Goal: Task Accomplishment & Management: Manage account settings

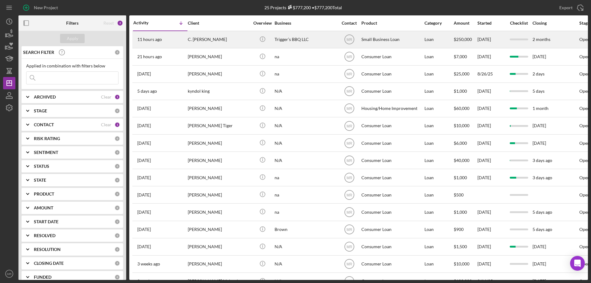
click at [289, 37] on div "Trigger’s BBQ LLC" at bounding box center [306, 39] width 62 height 16
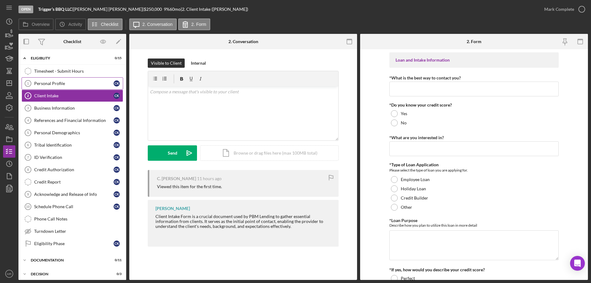
click at [55, 83] on div "Personal Profile" at bounding box center [73, 83] width 79 height 5
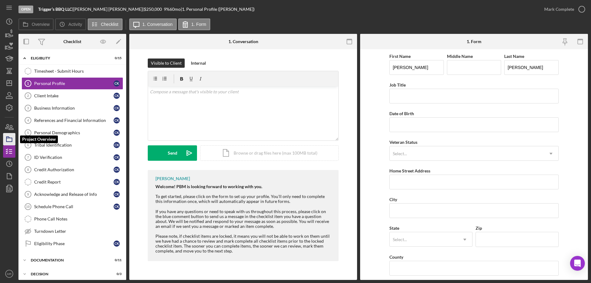
click at [10, 138] on rect "button" at bounding box center [9, 140] width 6 height 4
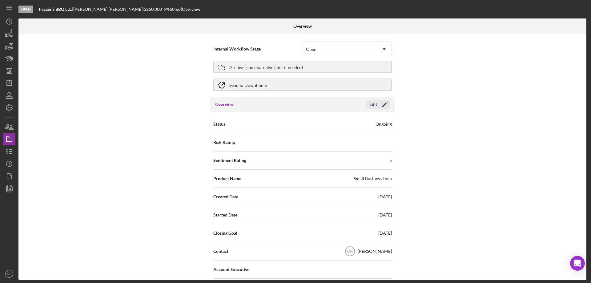
click at [374, 100] on div "Edit" at bounding box center [374, 104] width 8 height 9
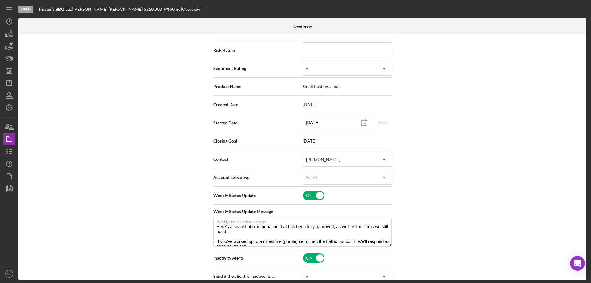
scroll to position [92, 0]
click at [362, 159] on div "[PERSON_NAME]" at bounding box center [340, 159] width 74 height 14
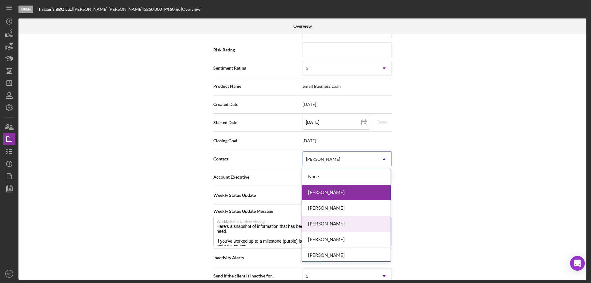
click at [335, 225] on div "[PERSON_NAME]" at bounding box center [346, 224] width 89 height 16
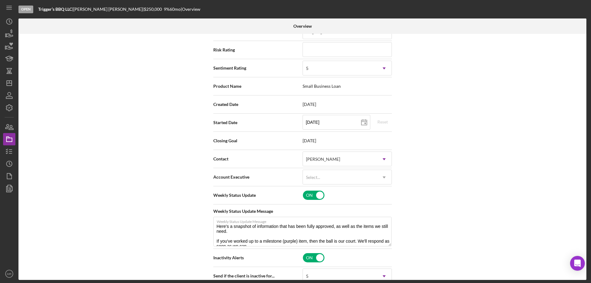
scroll to position [0, 0]
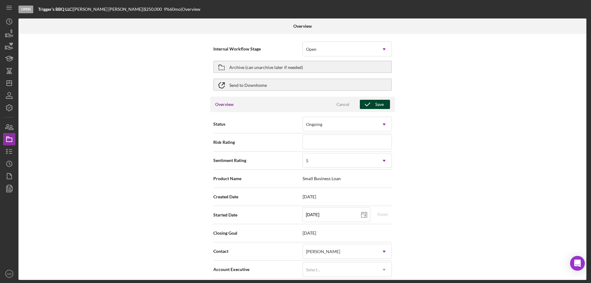
click at [372, 104] on icon "button" at bounding box center [367, 104] width 15 height 15
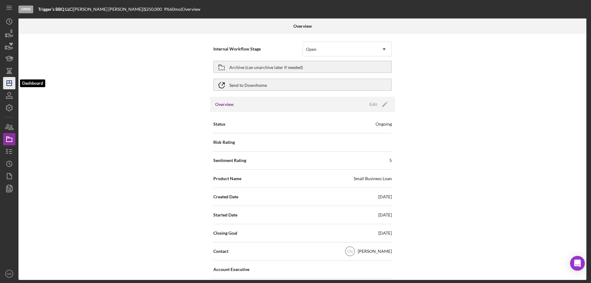
click at [7, 84] on polygon "button" at bounding box center [9, 83] width 5 height 5
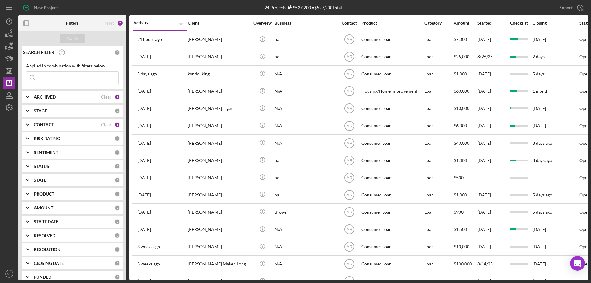
click at [47, 75] on input at bounding box center [72, 78] width 92 height 12
click at [43, 95] on b "ARCHIVED" at bounding box center [45, 97] width 22 height 5
drag, startPoint x: 27, startPoint y: 129, endPoint x: 47, endPoint y: 121, distance: 21.1
click at [28, 129] on div at bounding box center [29, 132] width 7 height 7
click at [29, 134] on input "Archived" at bounding box center [29, 132] width 6 height 6
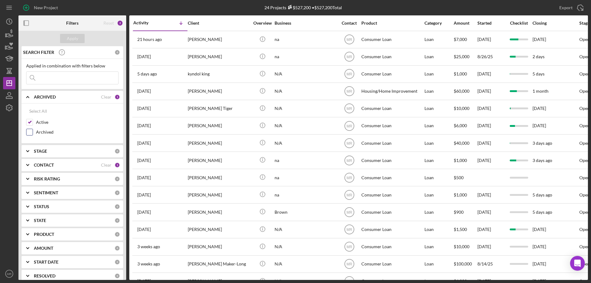
checkbox input "true"
drag, startPoint x: 51, startPoint y: 78, endPoint x: 74, endPoint y: 78, distance: 23.1
click at [55, 78] on input at bounding box center [72, 78] width 92 height 12
type input "[PERSON_NAME]"
click at [71, 36] on div "Apply" at bounding box center [72, 38] width 11 height 9
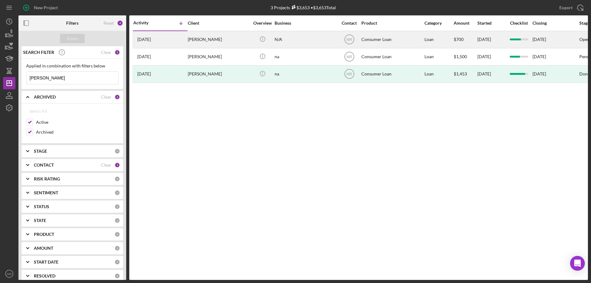
click at [229, 39] on div "[PERSON_NAME]" at bounding box center [219, 39] width 62 height 16
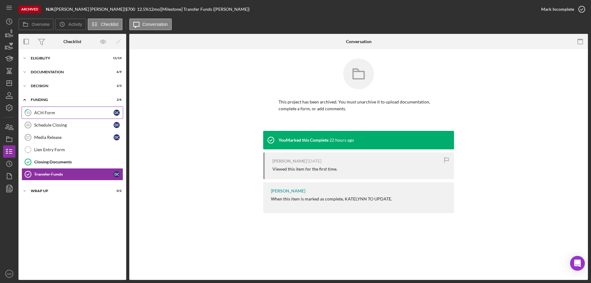
click at [58, 110] on div "ACH Form" at bounding box center [73, 112] width 79 height 5
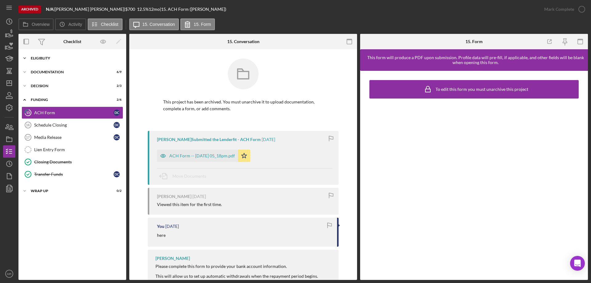
click at [49, 59] on div "Eligiblity" at bounding box center [75, 58] width 88 height 4
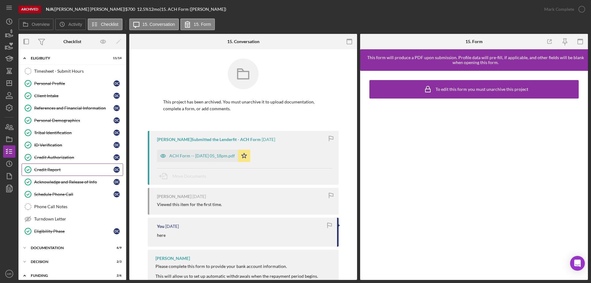
click at [44, 169] on div "Credit Report" at bounding box center [73, 169] width 79 height 5
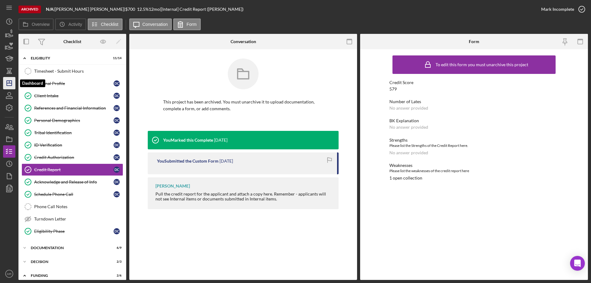
click at [9, 82] on icon "Icon/Dashboard" at bounding box center [9, 82] width 15 height 15
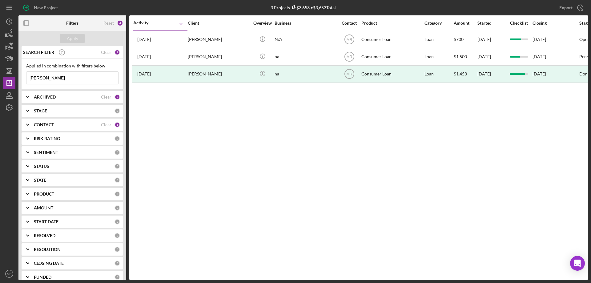
click at [115, 96] on div "2" at bounding box center [118, 97] width 6 height 6
click at [30, 132] on input "Archived" at bounding box center [29, 132] width 6 height 6
checkbox input "false"
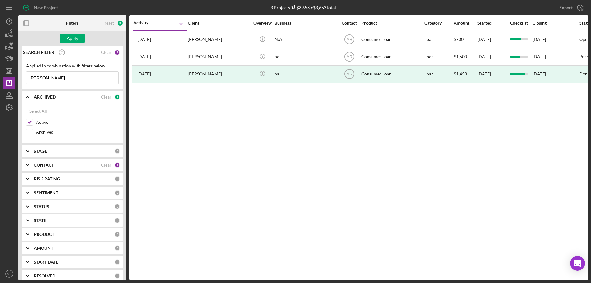
click at [104, 51] on div "Clear" at bounding box center [106, 52] width 10 height 5
click at [73, 39] on div "Apply" at bounding box center [72, 38] width 11 height 9
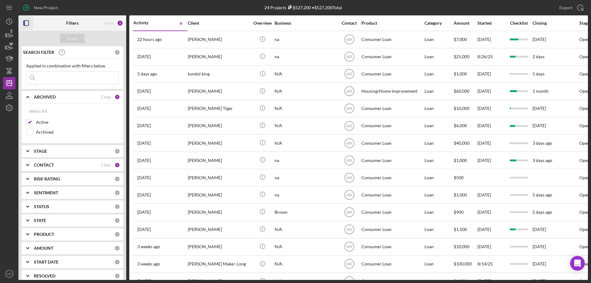
click at [24, 21] on icon "button" at bounding box center [26, 23] width 14 height 14
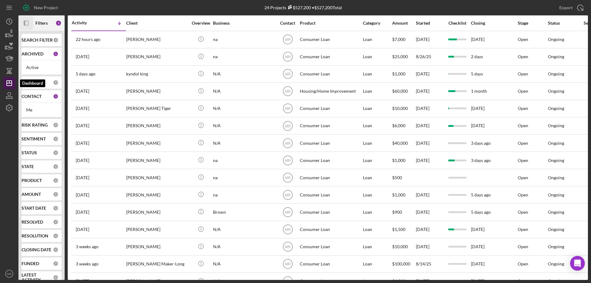
click at [8, 82] on icon "Icon/Dashboard" at bounding box center [9, 82] width 15 height 15
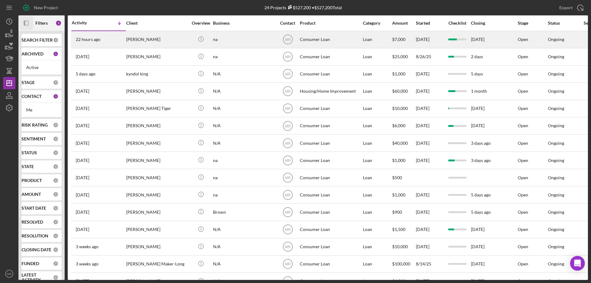
click at [266, 35] on div "na" at bounding box center [244, 39] width 62 height 16
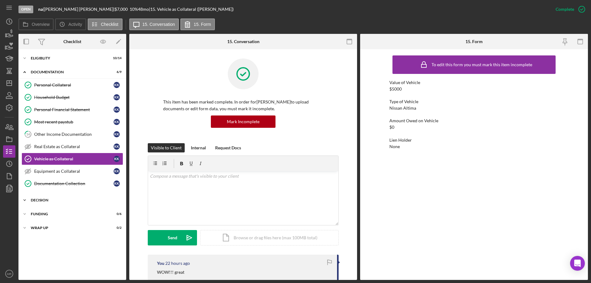
click at [41, 199] on div "Decision" at bounding box center [75, 200] width 88 height 4
click at [56, 211] on div "Credit Memo Prep" at bounding box center [78, 213] width 89 height 5
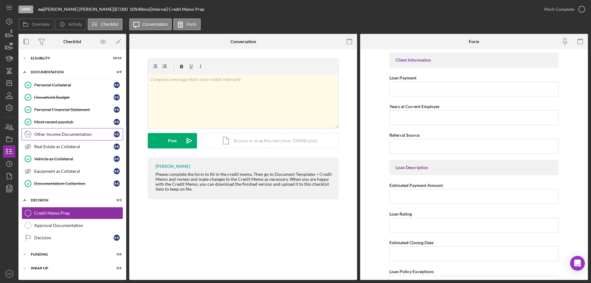
click at [50, 132] on div "Other Income Documentation" at bounding box center [73, 134] width 79 height 5
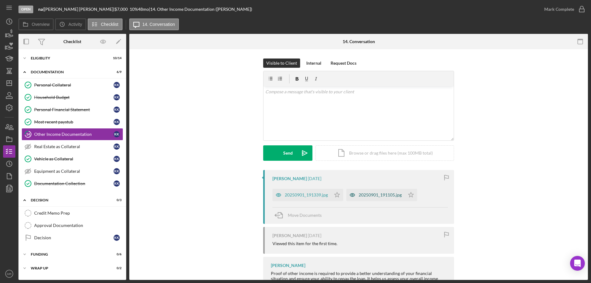
click at [307, 194] on div "20250901_191339.jpg" at bounding box center [306, 195] width 43 height 5
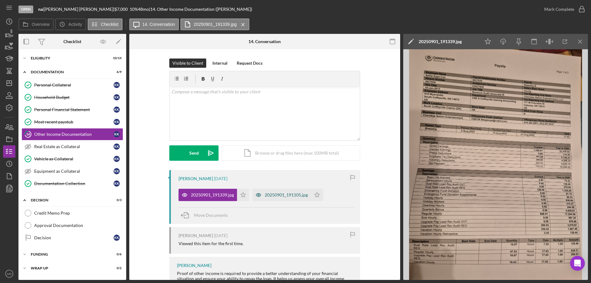
click at [279, 193] on div "20250901_191105.jpg" at bounding box center [286, 195] width 43 height 5
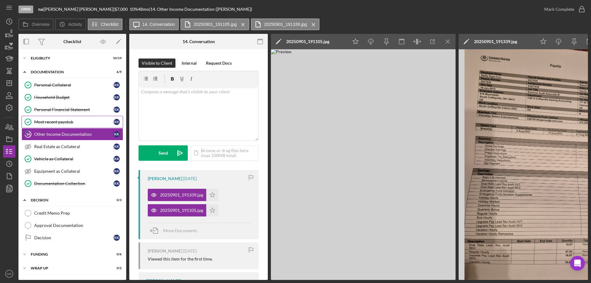
click at [59, 122] on div "Most recent paystub" at bounding box center [73, 122] width 79 height 5
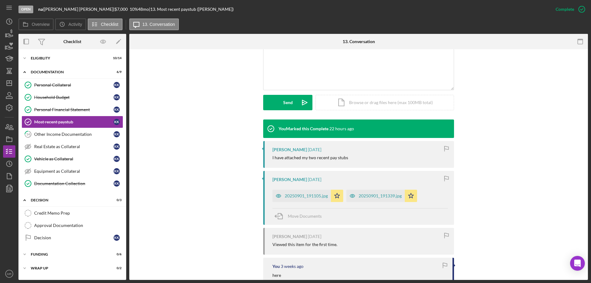
scroll to position [154, 0]
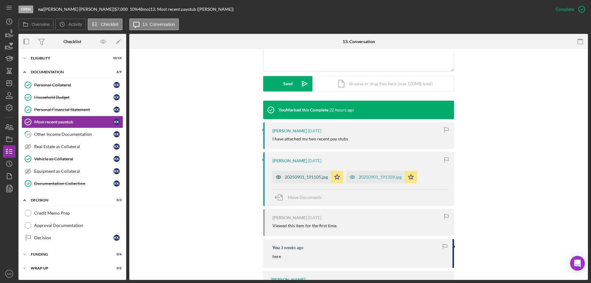
click at [310, 177] on div "20250901_191105.jpg" at bounding box center [306, 177] width 43 height 5
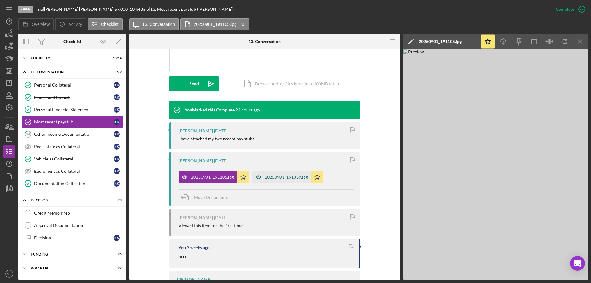
click at [289, 177] on div "20250901_191339.jpg" at bounding box center [286, 177] width 43 height 5
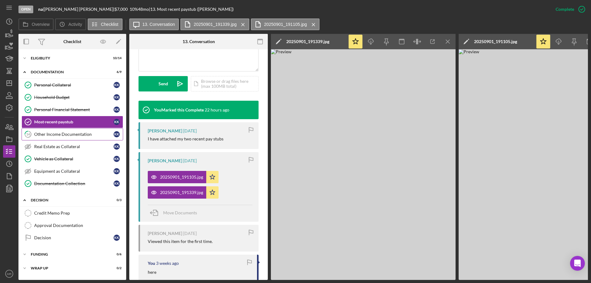
drag, startPoint x: 57, startPoint y: 133, endPoint x: 63, endPoint y: 133, distance: 6.2
click at [57, 133] on div "Other Income Documentation" at bounding box center [73, 134] width 79 height 5
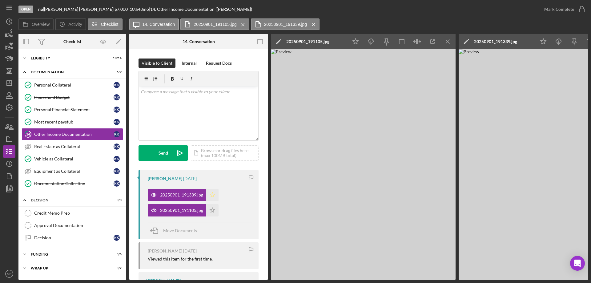
click at [214, 195] on icon "Icon/Star" at bounding box center [212, 195] width 12 height 12
click at [214, 196] on polygon "button" at bounding box center [212, 194] width 5 height 5
click at [213, 194] on polygon "button" at bounding box center [212, 194] width 5 height 5
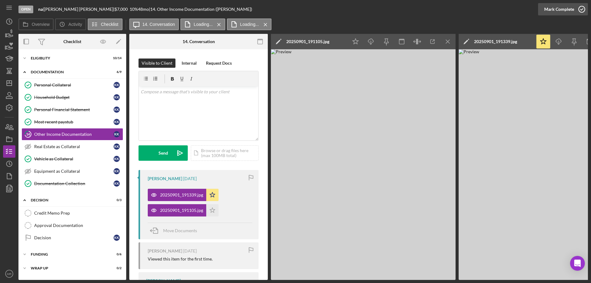
click at [583, 10] on icon "button" at bounding box center [582, 9] width 15 height 15
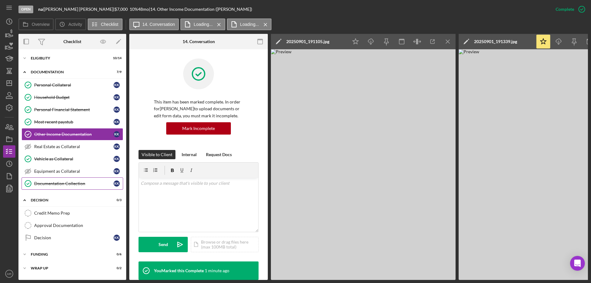
click at [58, 183] on link "Documentation Collection Documentation Collection K K" at bounding box center [73, 183] width 102 height 12
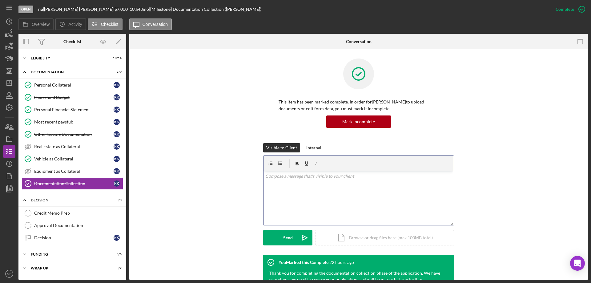
drag, startPoint x: 279, startPoint y: 186, endPoint x: 291, endPoint y: 185, distance: 12.4
click at [282, 185] on div "v Color teal Color pink Remove color Add row above Add row below Add column bef…" at bounding box center [359, 198] width 190 height 54
drag, startPoint x: 372, startPoint y: 212, endPoint x: 332, endPoint y: 185, distance: 48.3
click at [332, 185] on p "Ok. With your car as collateral, I can offer you a loan of $4900. I would need …" at bounding box center [359, 180] width 187 height 14
drag, startPoint x: 294, startPoint y: 239, endPoint x: 296, endPoint y: 222, distance: 17.5
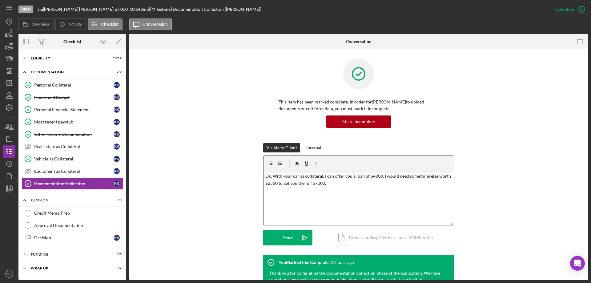
click at [293, 237] on button "Send Icon/icon-invite-send" at bounding box center [287, 237] width 49 height 15
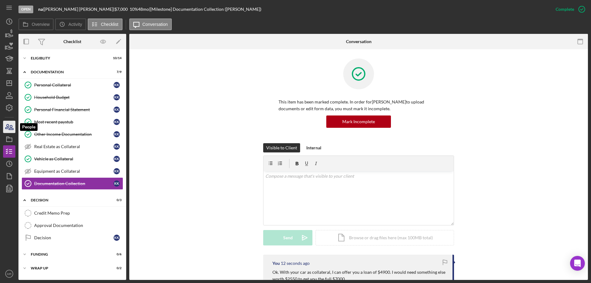
click at [8, 127] on icon "button" at bounding box center [7, 126] width 3 height 4
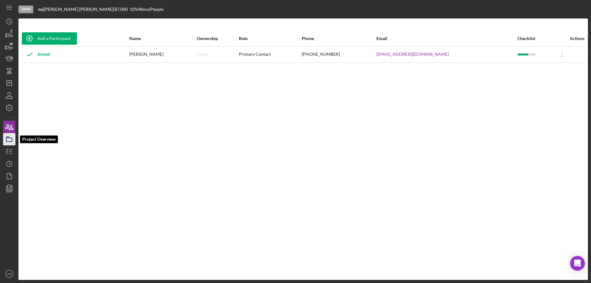
click at [5, 140] on icon "button" at bounding box center [9, 139] width 15 height 15
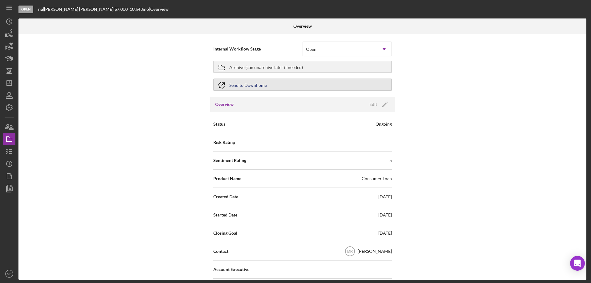
click at [240, 84] on div "Send to Downhome" at bounding box center [249, 84] width 38 height 11
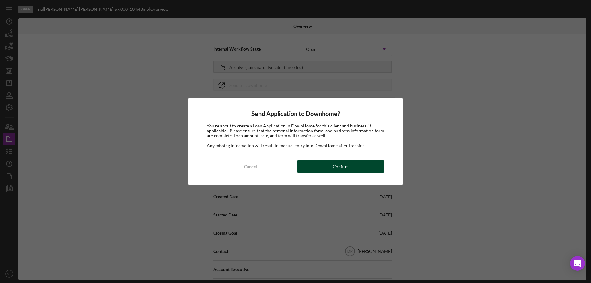
drag, startPoint x: 331, startPoint y: 166, endPoint x: 336, endPoint y: 165, distance: 5.1
click at [333, 165] on button "Confirm" at bounding box center [340, 166] width 87 height 12
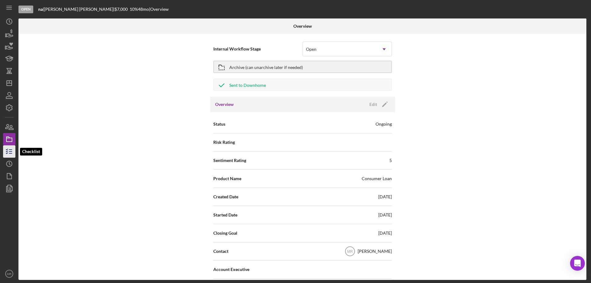
click at [7, 153] on polyline "button" at bounding box center [7, 153] width 2 height 1
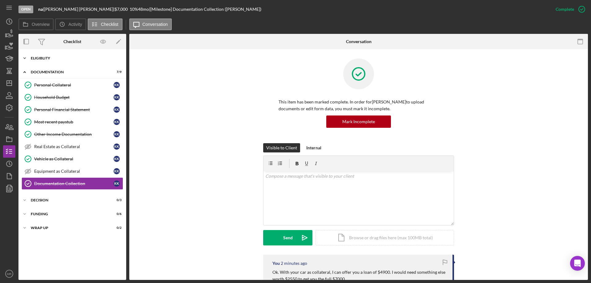
click at [42, 58] on div "Eligiblity" at bounding box center [75, 58] width 88 height 4
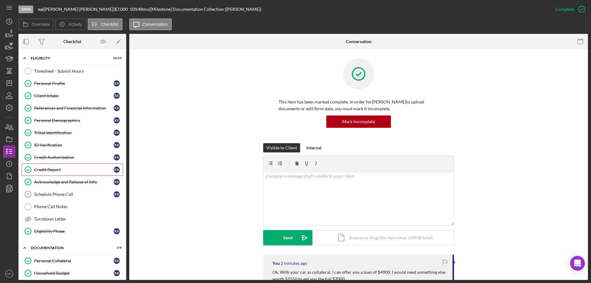
click at [48, 168] on div "Credit Report" at bounding box center [73, 169] width 79 height 5
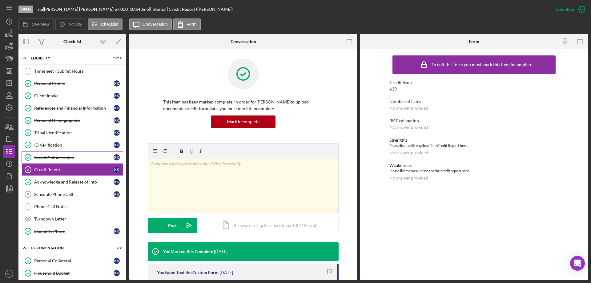
click at [46, 152] on link "Credit Authorization Credit Authorization K K" at bounding box center [73, 157] width 102 height 12
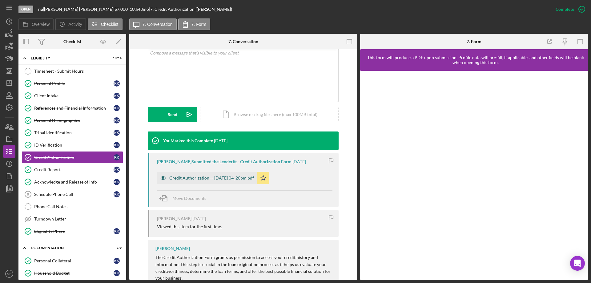
click at [228, 176] on div "Credit Authorization -- [DATE] 04_20pm.pdf" at bounding box center [211, 178] width 85 height 5
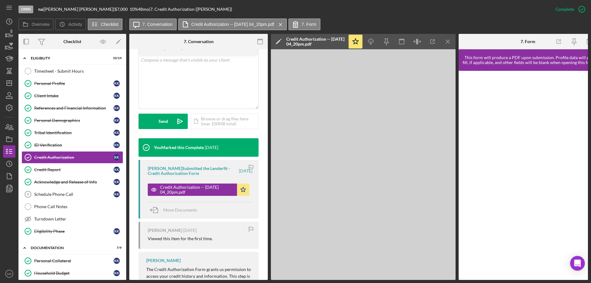
scroll to position [130, 0]
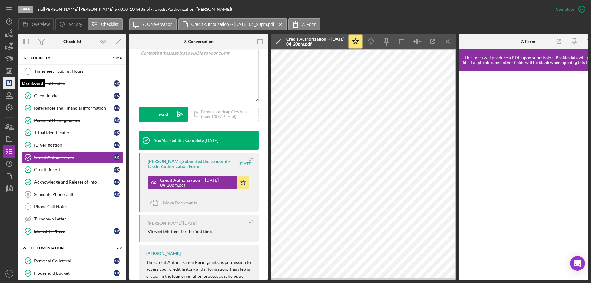
click at [8, 83] on line "button" at bounding box center [9, 83] width 5 height 0
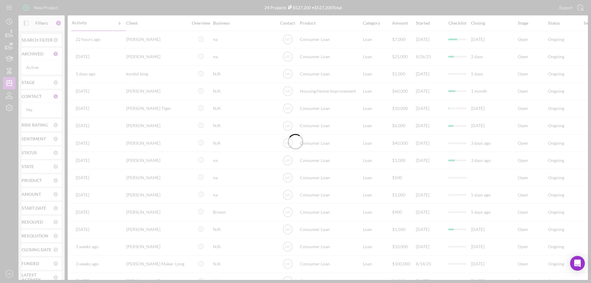
click at [51, 23] on div at bounding box center [295, 141] width 591 height 283
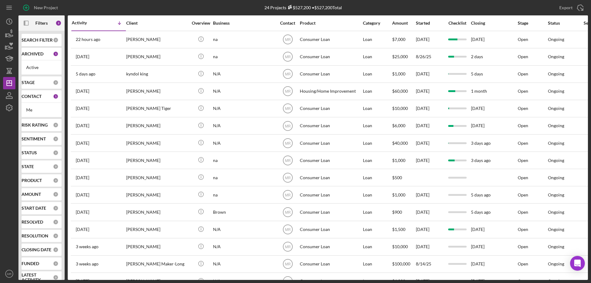
click at [39, 54] on b "ARCHIVED" at bounding box center [33, 53] width 22 height 5
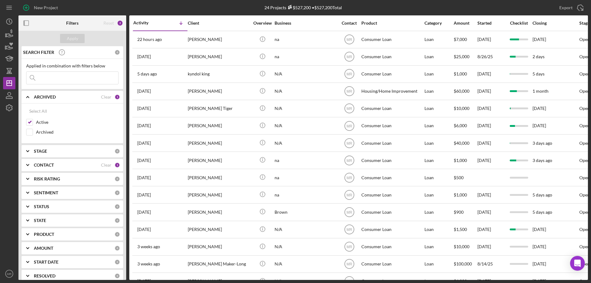
click at [48, 79] on input at bounding box center [72, 78] width 92 height 12
type input "ware"
drag, startPoint x: 29, startPoint y: 132, endPoint x: 34, endPoint y: 131, distance: 4.9
click at [29, 132] on input "Archived" at bounding box center [29, 132] width 6 height 6
checkbox input "true"
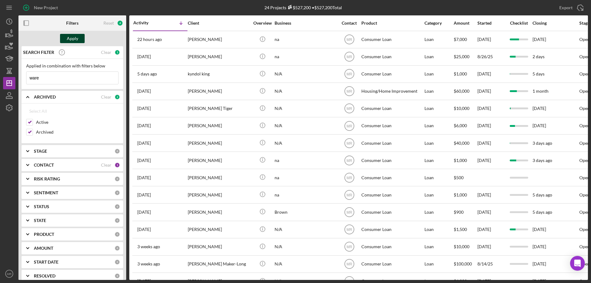
click at [70, 37] on div "Apply" at bounding box center [72, 38] width 11 height 9
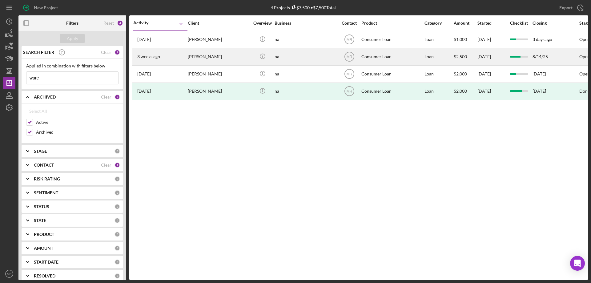
click at [243, 58] on div "[PERSON_NAME]" at bounding box center [219, 57] width 62 height 16
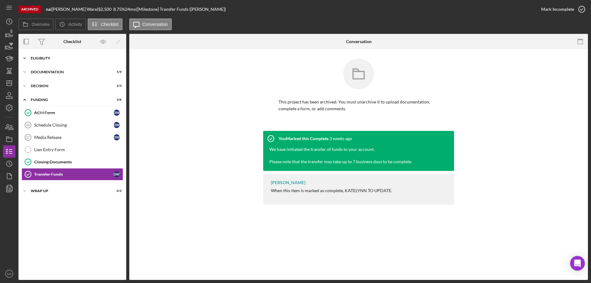
click at [41, 54] on div "Icon/Expander Eligiblity 10 / 14" at bounding box center [72, 58] width 108 height 12
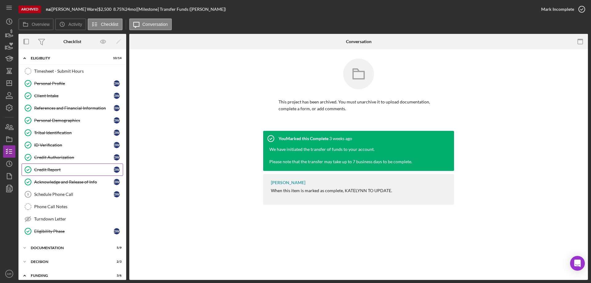
click at [47, 168] on div "Credit Report" at bounding box center [73, 169] width 79 height 5
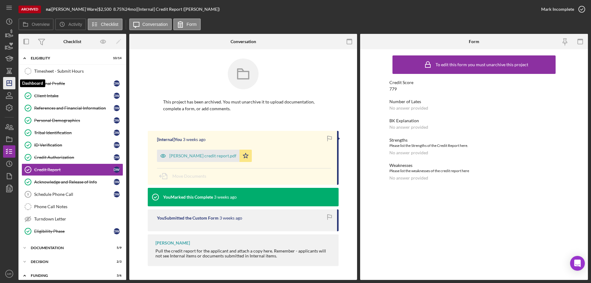
click at [11, 84] on icon "Icon/Dashboard" at bounding box center [9, 82] width 15 height 15
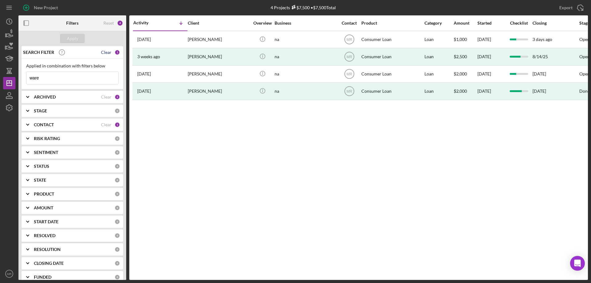
click at [103, 52] on div "Clear" at bounding box center [106, 52] width 10 height 5
click at [66, 34] on button "Apply" at bounding box center [72, 38] width 25 height 9
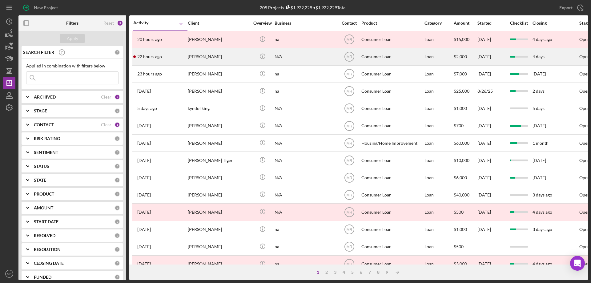
click at [245, 59] on div "[PERSON_NAME]" at bounding box center [219, 57] width 62 height 16
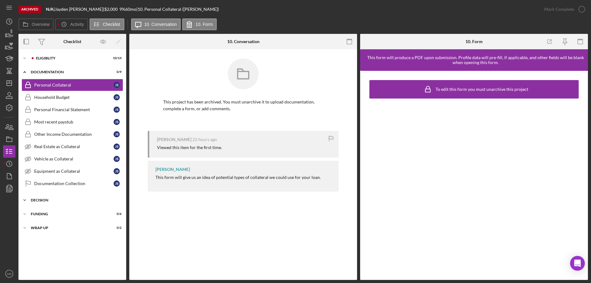
click at [45, 197] on div "Icon/Expander Decision 0 / 3" at bounding box center [72, 200] width 108 height 12
click at [47, 197] on div "Icon/Expander Decision 0 / 3" at bounding box center [72, 200] width 108 height 13
click at [47, 57] on div "Eligiblity" at bounding box center [77, 58] width 83 height 4
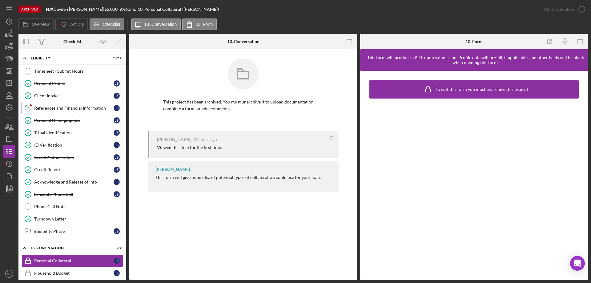
click at [56, 105] on link "3 References and Financial Information J S" at bounding box center [73, 108] width 102 height 12
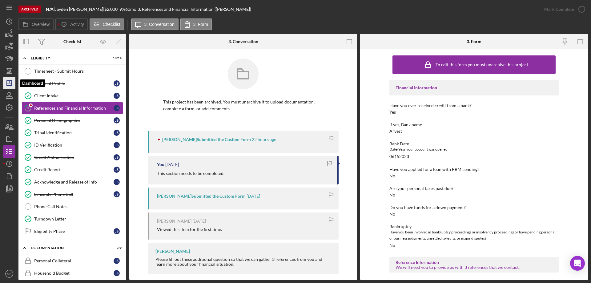
click at [10, 85] on icon "Icon/Dashboard" at bounding box center [9, 82] width 15 height 15
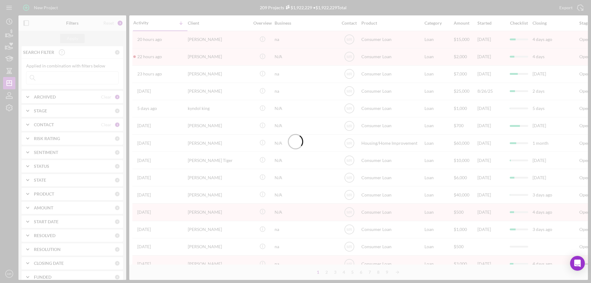
click at [40, 98] on div at bounding box center [295, 141] width 591 height 283
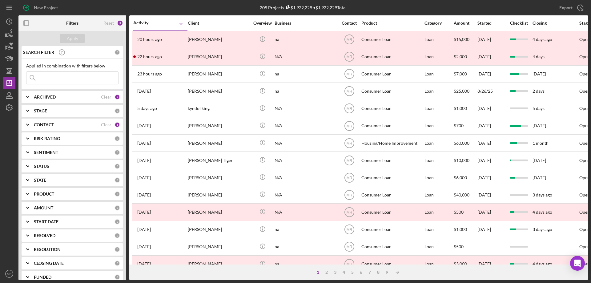
click at [48, 97] on b "ARCHIVED" at bounding box center [45, 97] width 22 height 5
drag, startPoint x: 29, startPoint y: 129, endPoint x: 46, endPoint y: 137, distance: 18.6
click at [29, 130] on input "Archived" at bounding box center [29, 132] width 6 height 6
checkbox input "false"
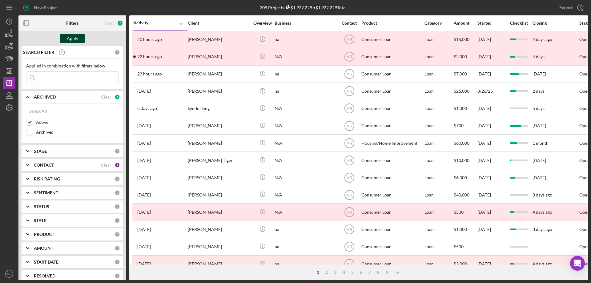
click at [73, 38] on div "Apply" at bounding box center [72, 38] width 11 height 9
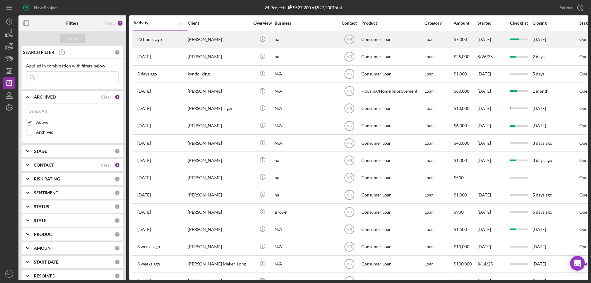
click at [311, 39] on div "na" at bounding box center [306, 39] width 62 height 16
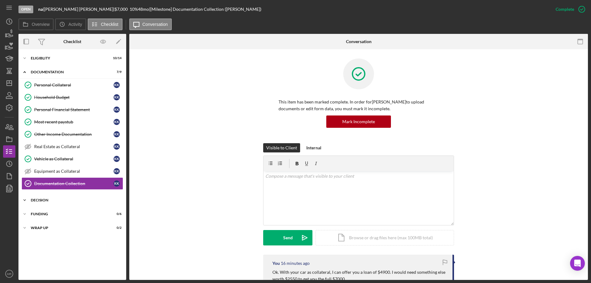
click at [37, 202] on div "Decision" at bounding box center [75, 200] width 88 height 4
click at [43, 200] on div "Decision" at bounding box center [75, 200] width 88 height 4
click at [10, 85] on icon "Icon/Dashboard" at bounding box center [9, 82] width 15 height 15
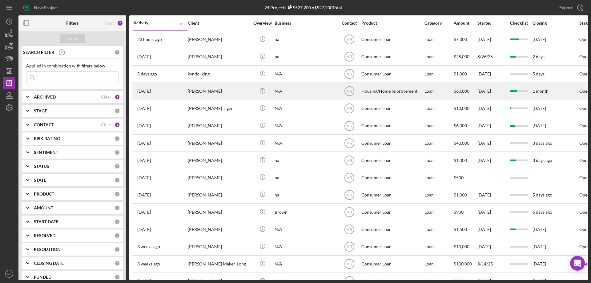
click at [317, 92] on div "N/A" at bounding box center [306, 91] width 62 height 16
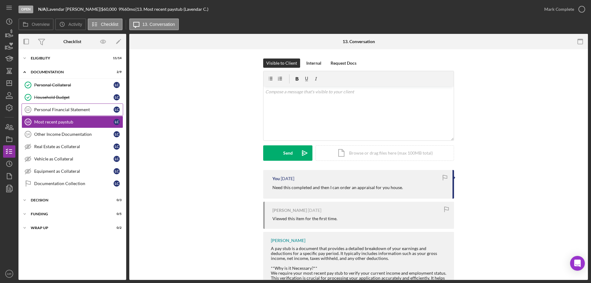
click at [56, 110] on div "Personal Financial Statement" at bounding box center [73, 109] width 79 height 5
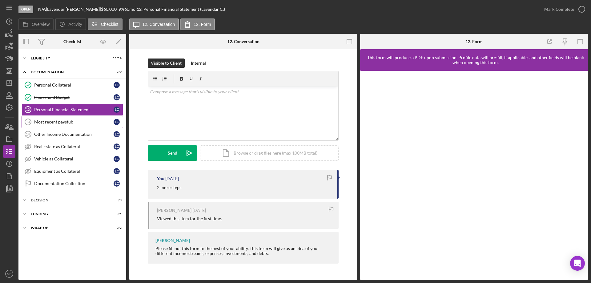
click at [48, 124] on div "Most recent paystub" at bounding box center [73, 122] width 79 height 5
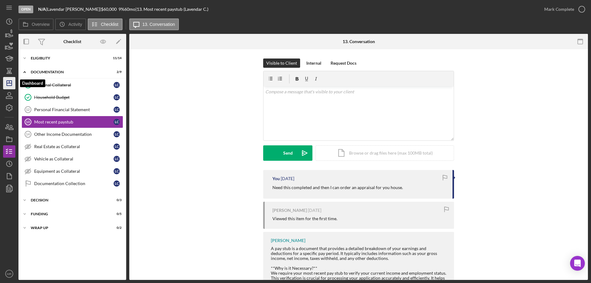
click at [6, 80] on icon "Icon/Dashboard" at bounding box center [9, 82] width 15 height 15
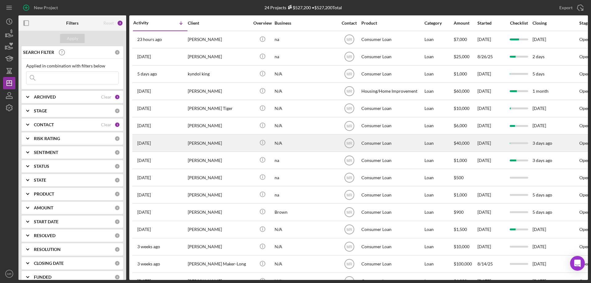
click at [230, 142] on div "[PERSON_NAME]" at bounding box center [219, 143] width 62 height 16
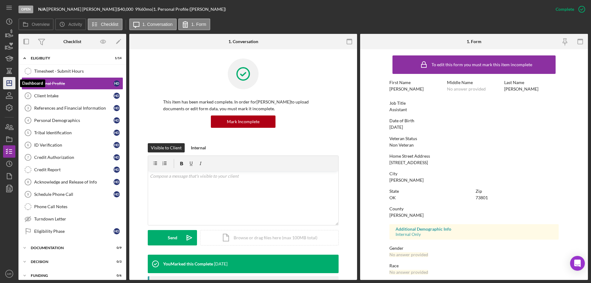
click at [8, 83] on line "button" at bounding box center [9, 83] width 5 height 0
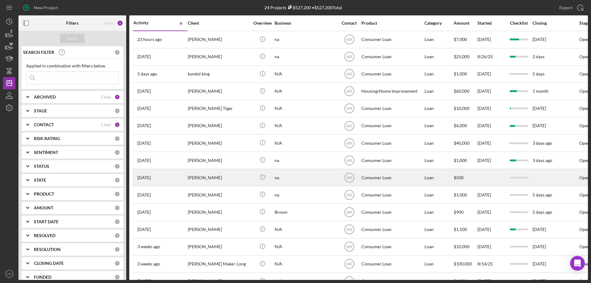
click at [318, 175] on div "na" at bounding box center [306, 177] width 62 height 16
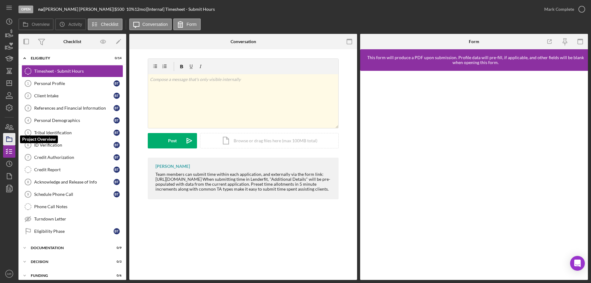
click at [9, 136] on icon "button" at bounding box center [9, 139] width 15 height 15
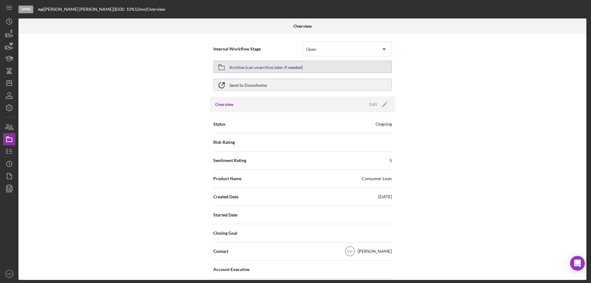
click at [271, 66] on div "Archive (can unarchive later if needed)" at bounding box center [267, 66] width 74 height 11
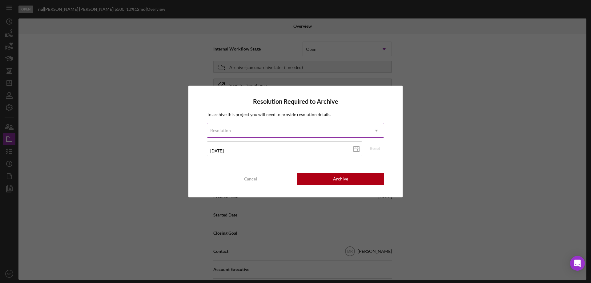
click at [265, 130] on div "Resolution" at bounding box center [288, 131] width 162 height 14
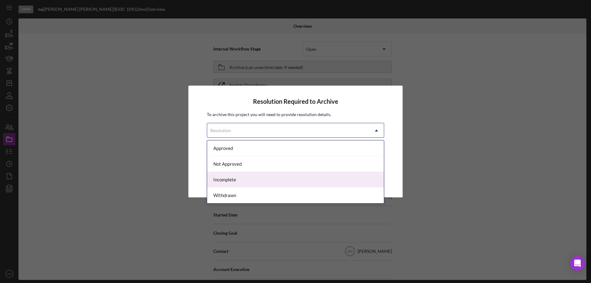
click at [262, 181] on div "Incomplete" at bounding box center [295, 180] width 177 height 16
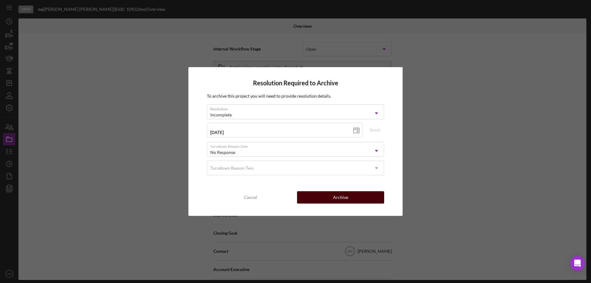
drag, startPoint x: 344, startPoint y: 197, endPoint x: 406, endPoint y: 197, distance: 61.6
click at [345, 197] on div "Archive" at bounding box center [340, 197] width 15 height 12
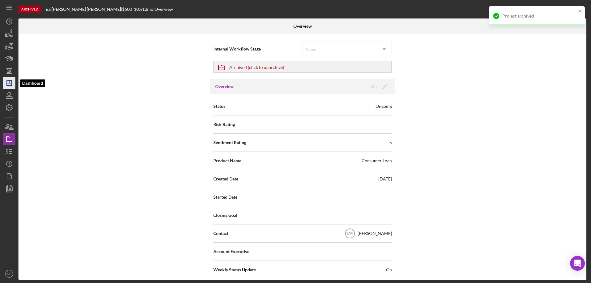
click at [7, 80] on icon "Icon/Dashboard" at bounding box center [9, 82] width 15 height 15
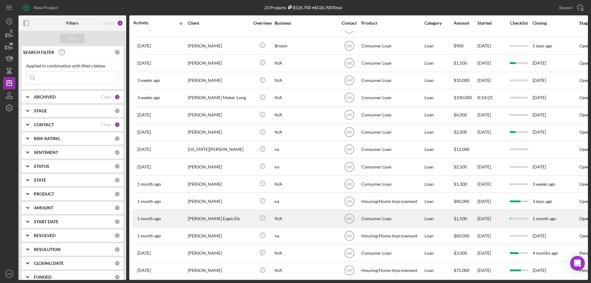
scroll to position [156, 0]
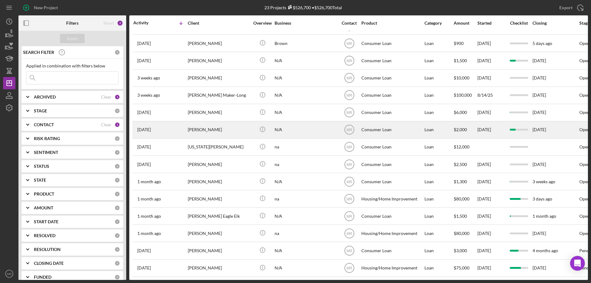
click at [310, 122] on div "N/A" at bounding box center [306, 130] width 62 height 16
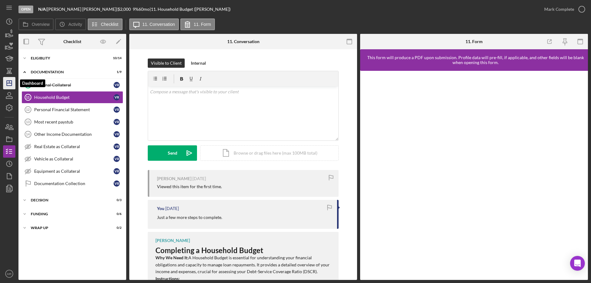
click at [9, 84] on icon "Icon/Dashboard" at bounding box center [9, 82] width 15 height 15
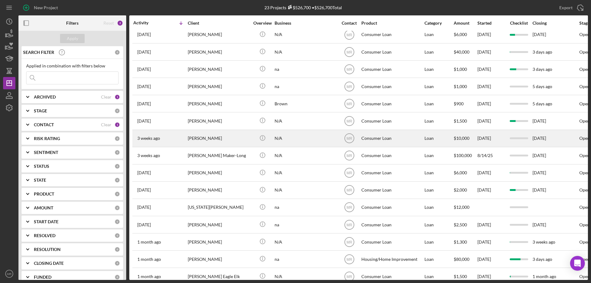
scroll to position [156, 0]
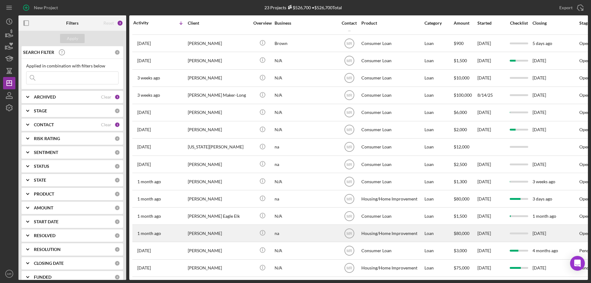
click at [236, 230] on div "[PERSON_NAME]" at bounding box center [219, 233] width 62 height 16
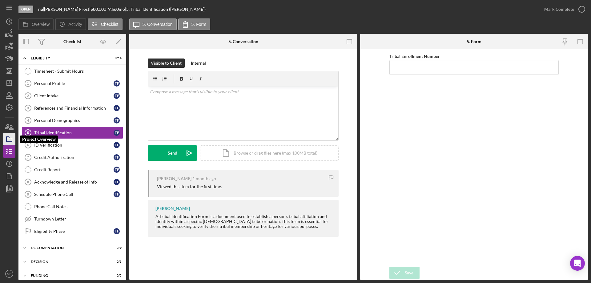
click at [11, 137] on icon "button" at bounding box center [9, 139] width 15 height 15
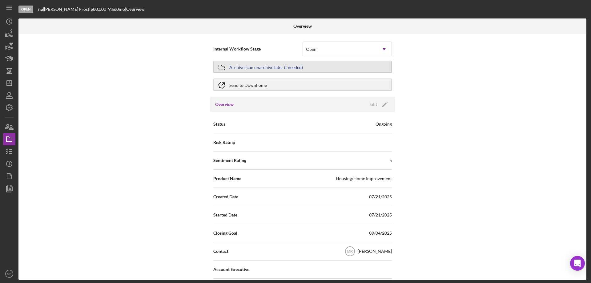
click at [285, 67] on div "Archive (can unarchive later if needed)" at bounding box center [267, 66] width 74 height 11
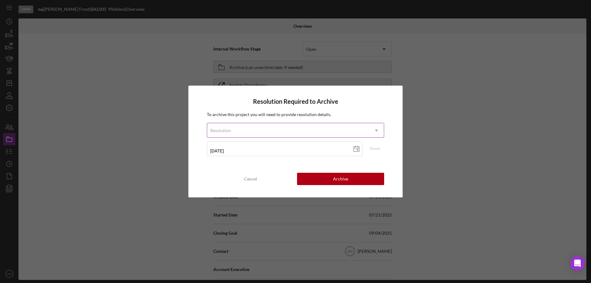
click at [320, 129] on div "Resolution" at bounding box center [288, 131] width 162 height 14
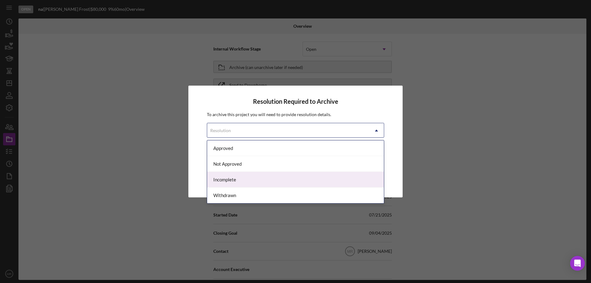
click at [265, 179] on div "Incomplete" at bounding box center [295, 180] width 177 height 16
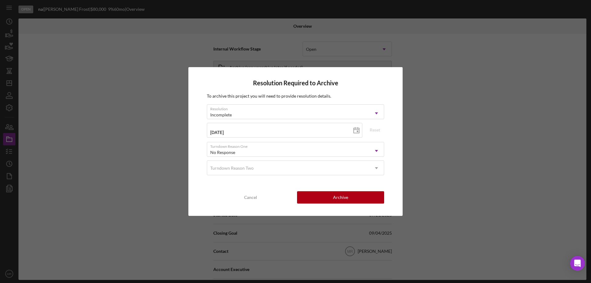
drag, startPoint x: 361, startPoint y: 197, endPoint x: 405, endPoint y: 198, distance: 44.1
click at [362, 197] on button "Archive" at bounding box center [340, 197] width 87 height 12
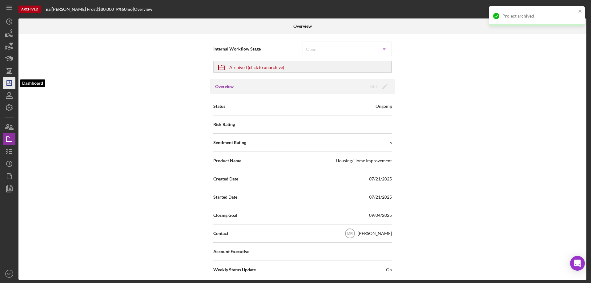
click at [8, 82] on icon "Icon/Dashboard" at bounding box center [9, 82] width 15 height 15
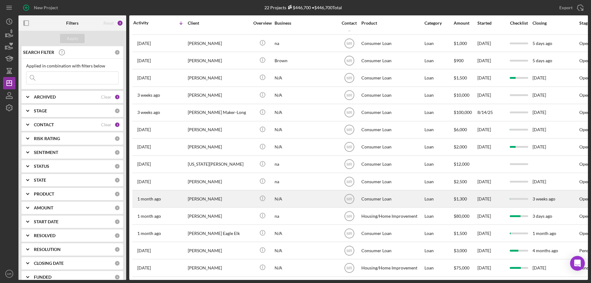
scroll to position [139, 0]
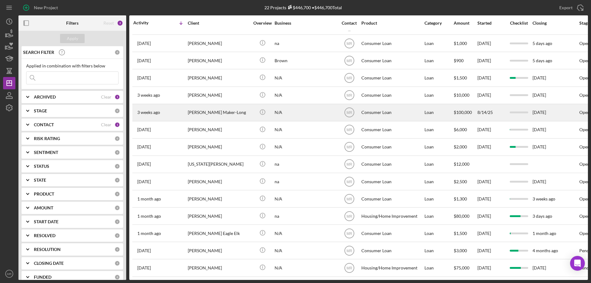
click at [229, 106] on div "[PERSON_NAME] Maker-Long" at bounding box center [219, 112] width 62 height 16
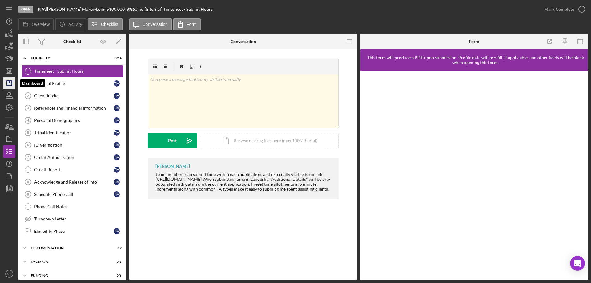
click at [8, 80] on icon "Icon/Dashboard" at bounding box center [9, 82] width 15 height 15
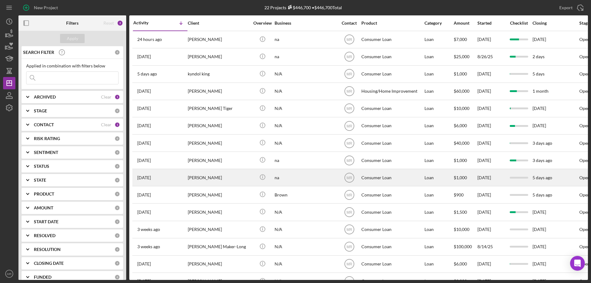
scroll to position [139, 0]
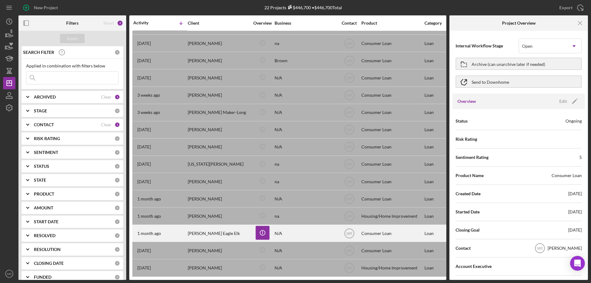
click at [238, 229] on div "[PERSON_NAME] Eagle Elk" at bounding box center [219, 233] width 62 height 16
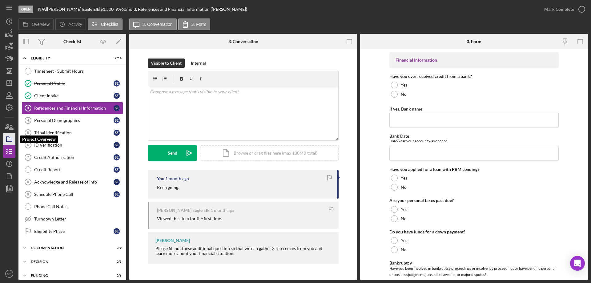
click at [8, 139] on icon "button" at bounding box center [9, 139] width 15 height 15
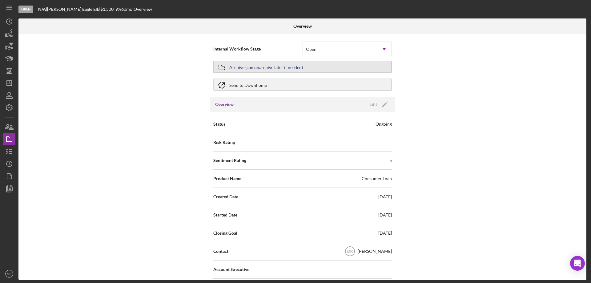
click at [290, 65] on div "Archive (can unarchive later if needed)" at bounding box center [267, 66] width 74 height 11
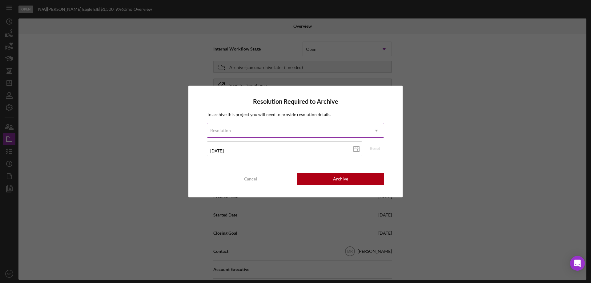
click at [285, 129] on div "Resolution" at bounding box center [288, 131] width 162 height 14
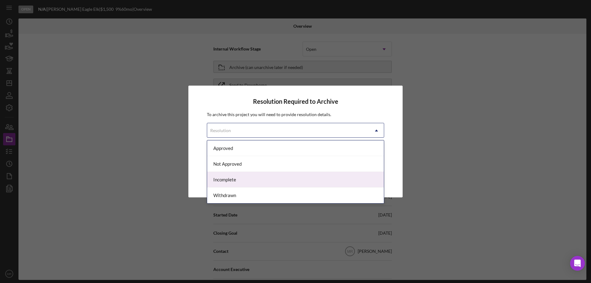
click at [266, 178] on div "Incomplete" at bounding box center [295, 180] width 177 height 16
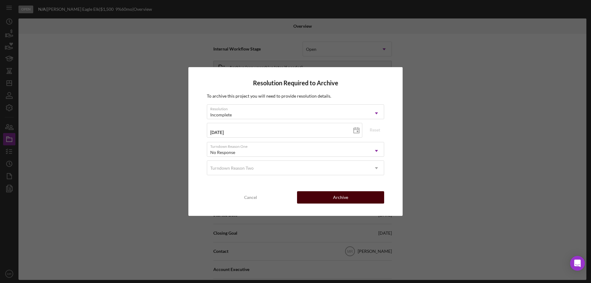
click at [347, 203] on div "Archive" at bounding box center [340, 197] width 15 height 12
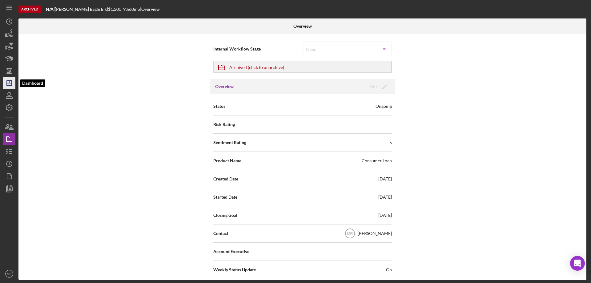
click at [10, 83] on line "button" at bounding box center [9, 83] width 5 height 0
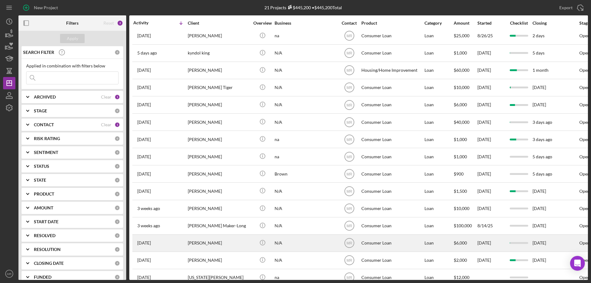
scroll to position [121, 0]
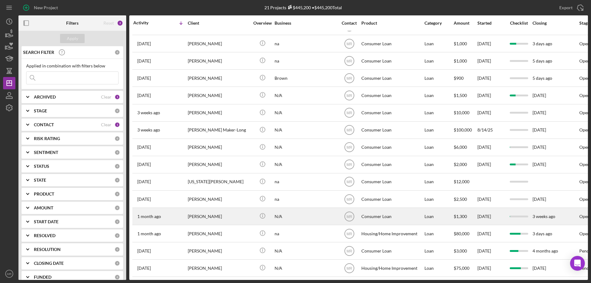
click at [316, 213] on div "N/A" at bounding box center [306, 216] width 62 height 16
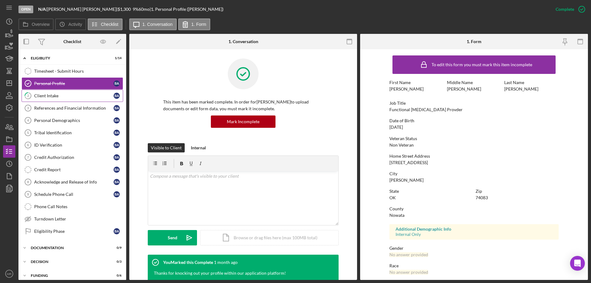
click at [62, 97] on div "Client Intake" at bounding box center [73, 95] width 79 height 5
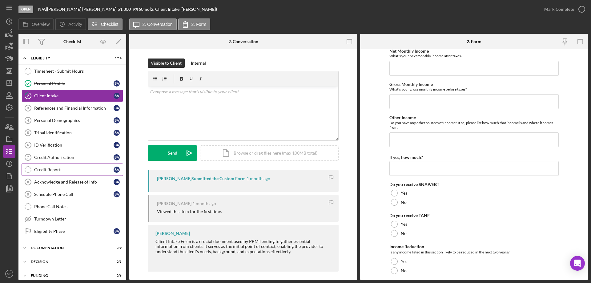
scroll to position [274, 0]
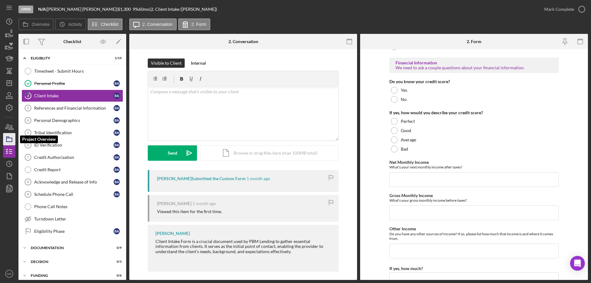
click at [4, 139] on icon "button" at bounding box center [9, 139] width 15 height 15
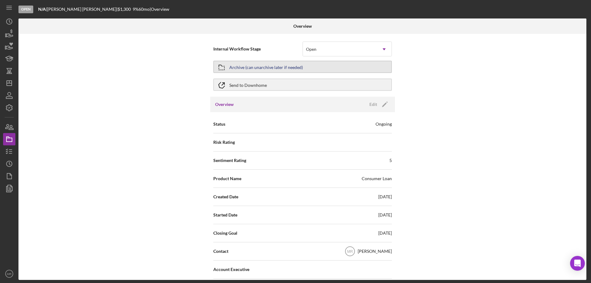
click at [267, 66] on div "Archive (can unarchive later if needed)" at bounding box center [267, 66] width 74 height 11
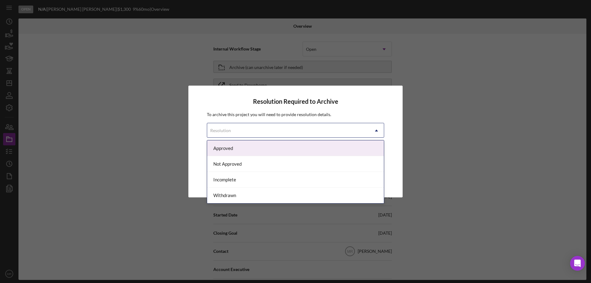
click at [300, 128] on div "Resolution" at bounding box center [288, 131] width 162 height 14
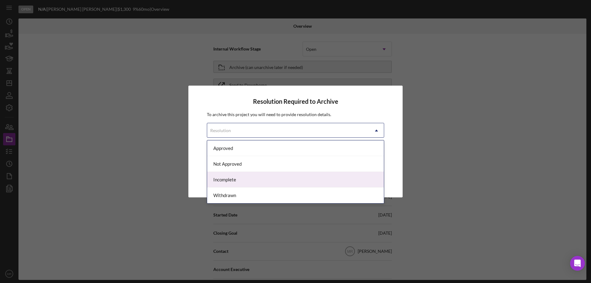
click at [251, 179] on div "Incomplete" at bounding box center [295, 180] width 177 height 16
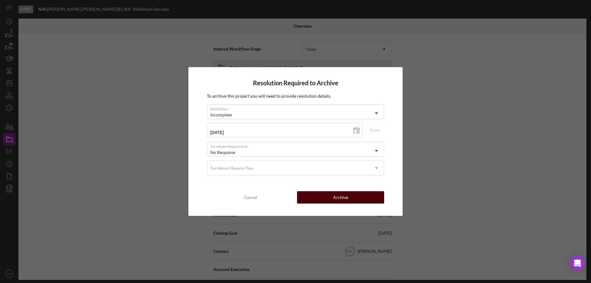
click at [361, 199] on button "Archive" at bounding box center [340, 197] width 87 height 12
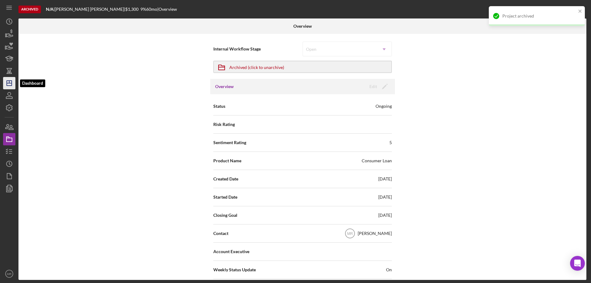
click at [10, 84] on icon "Icon/Dashboard" at bounding box center [9, 82] width 15 height 15
